Goal: Navigation & Orientation: Find specific page/section

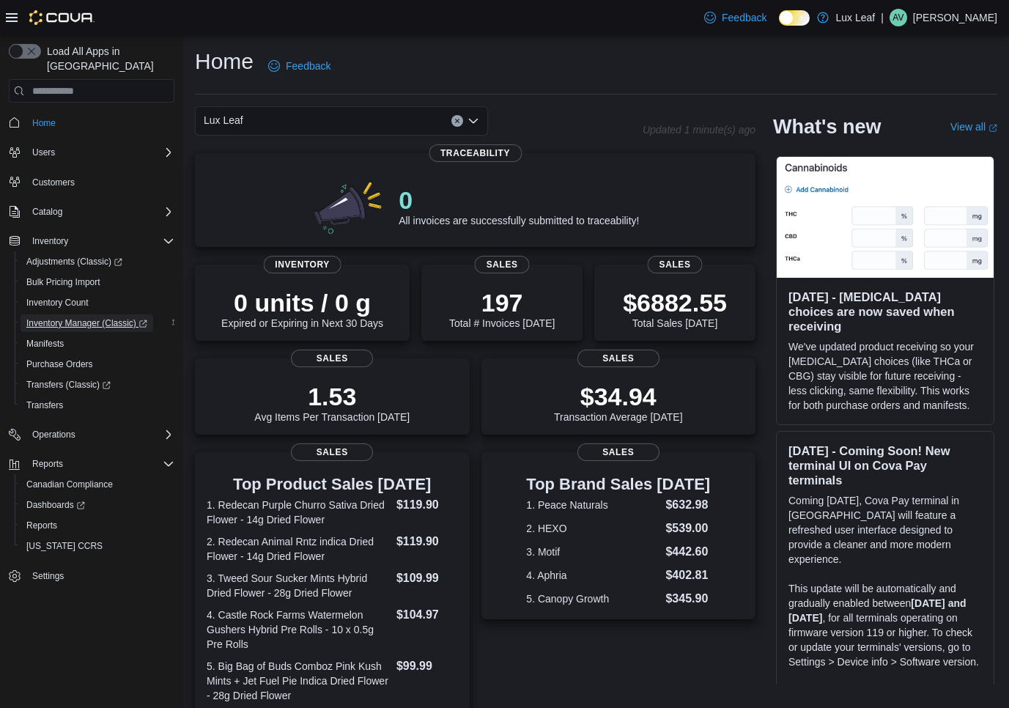
click at [101, 317] on span "Inventory Manager (Classic)" at bounding box center [86, 323] width 121 height 12
